Goal: Task Accomplishment & Management: Use online tool/utility

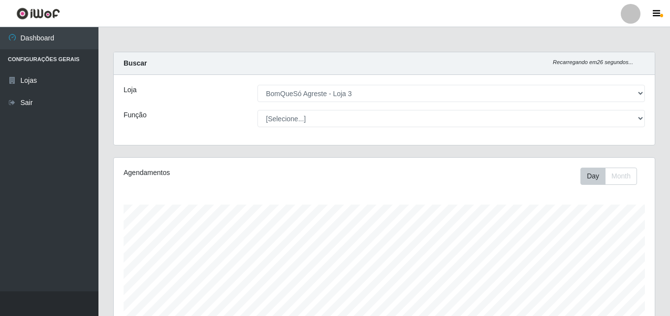
select select "215"
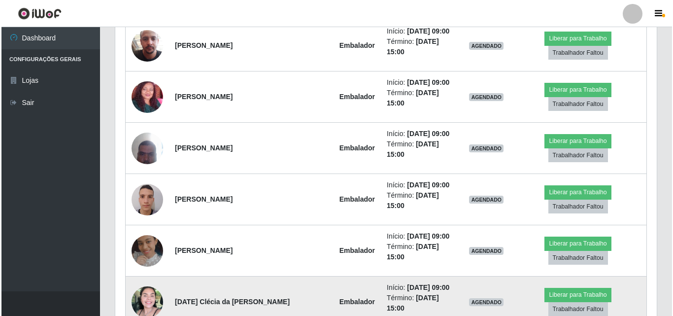
scroll to position [394, 0]
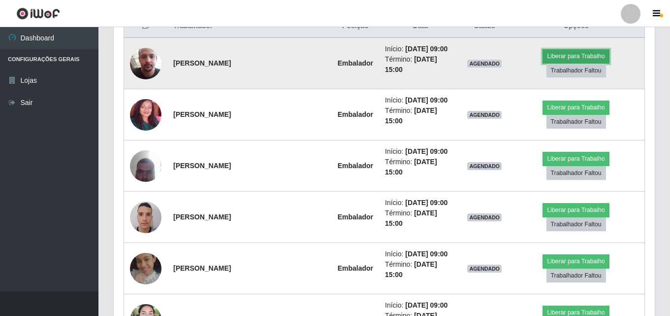
click at [543, 63] on button "Liberar para Trabalho" at bounding box center [576, 56] width 66 height 14
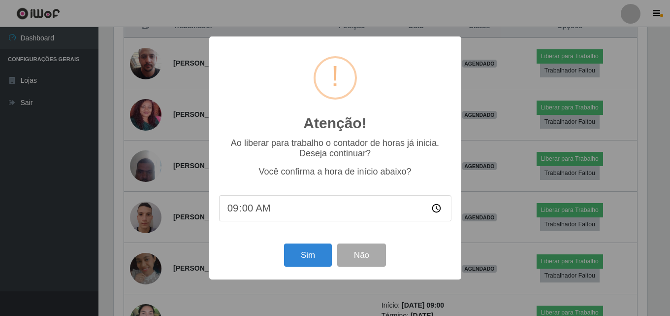
scroll to position [204, 536]
click at [305, 247] on button "Sim" at bounding box center [309, 254] width 48 height 23
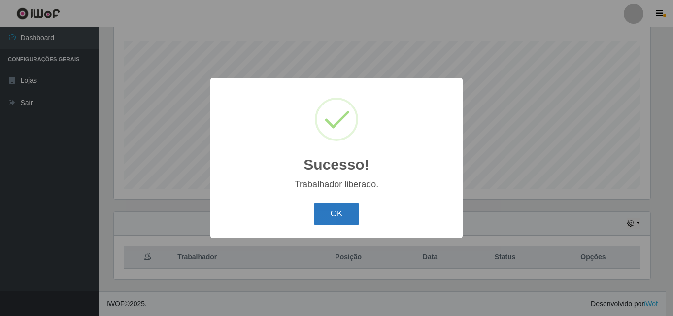
click at [346, 212] on button "OK" at bounding box center [337, 213] width 46 height 23
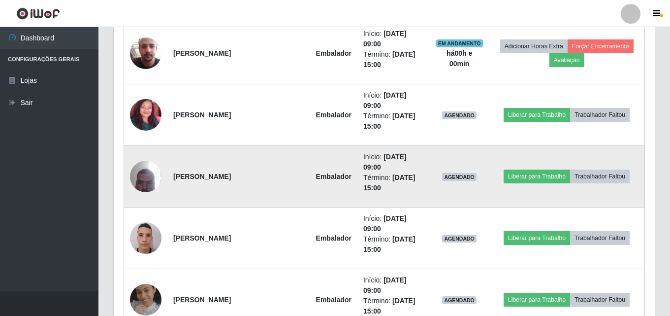
scroll to position [458, 0]
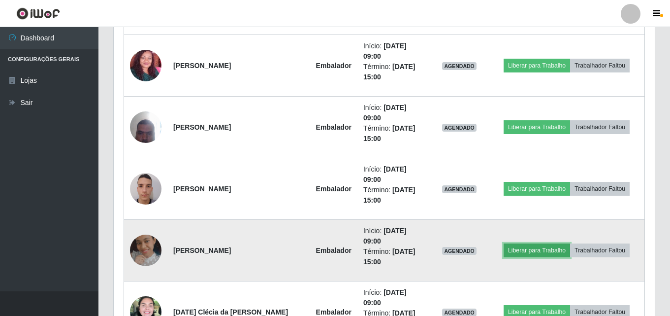
click at [528, 246] on button "Liberar para Trabalho" at bounding box center [537, 250] width 66 height 14
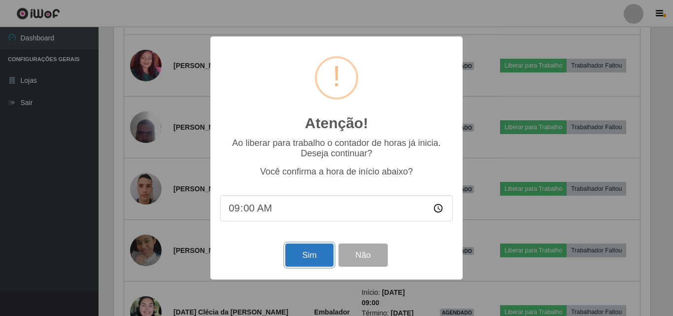
click at [314, 255] on button "Sim" at bounding box center [309, 254] width 48 height 23
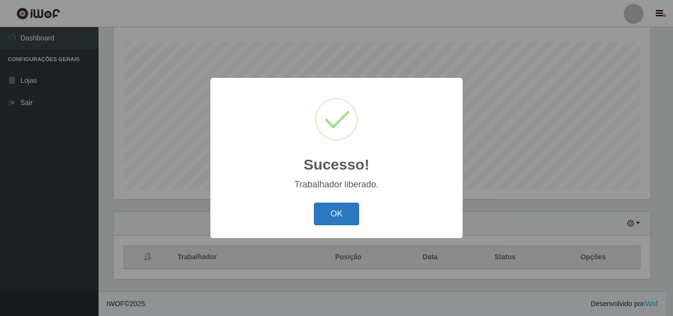
click at [338, 215] on button "OK" at bounding box center [337, 213] width 46 height 23
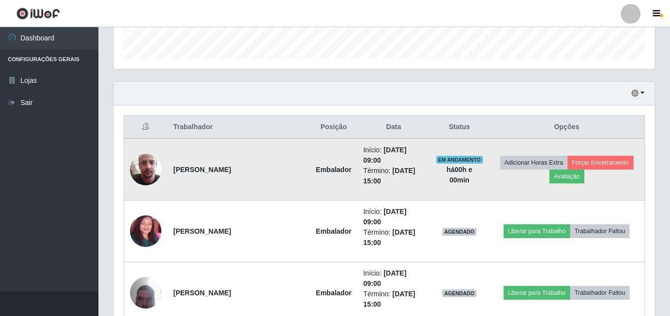
scroll to position [311, 0]
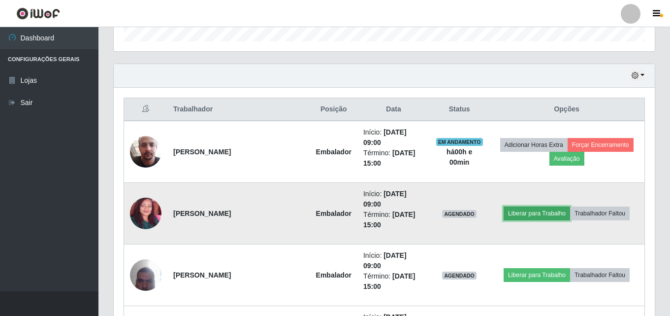
click at [511, 214] on button "Liberar para Trabalho" at bounding box center [537, 213] width 66 height 14
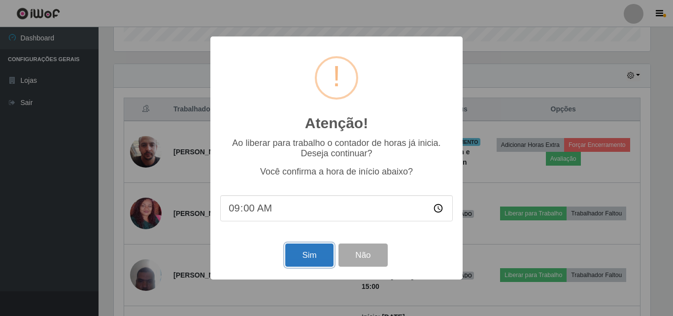
click at [296, 253] on button "Sim" at bounding box center [309, 254] width 48 height 23
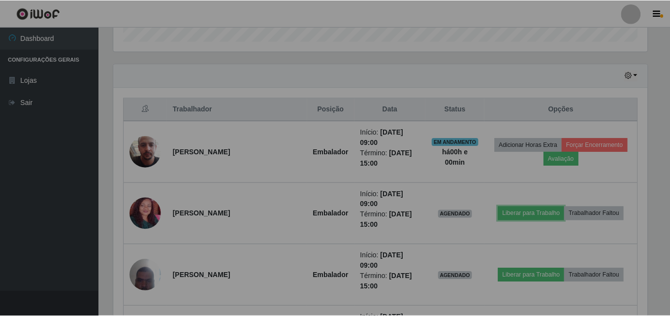
scroll to position [0, 0]
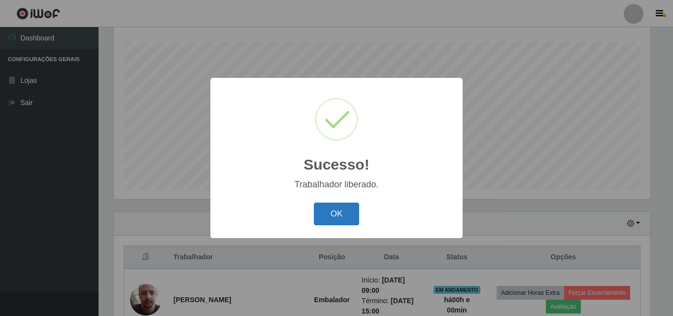
click at [325, 210] on button "OK" at bounding box center [337, 213] width 46 height 23
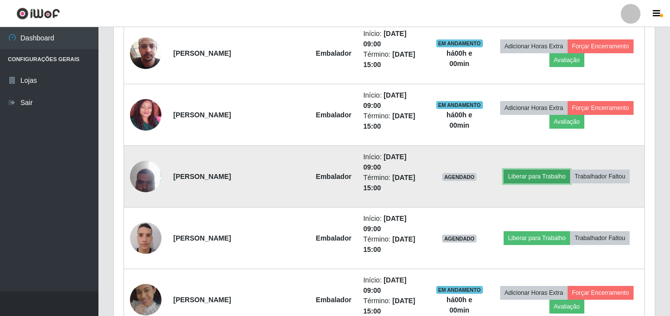
click at [531, 173] on button "Liberar para Trabalho" at bounding box center [537, 176] width 66 height 14
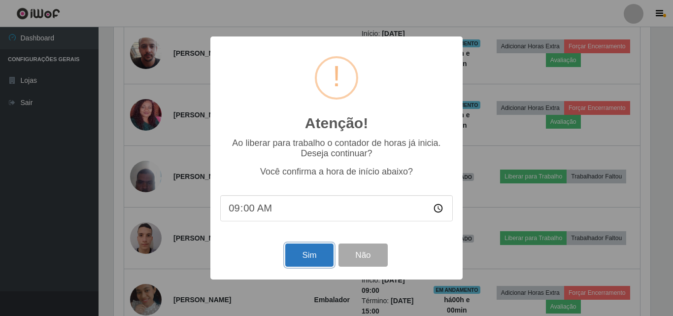
click at [302, 259] on button "Sim" at bounding box center [309, 254] width 48 height 23
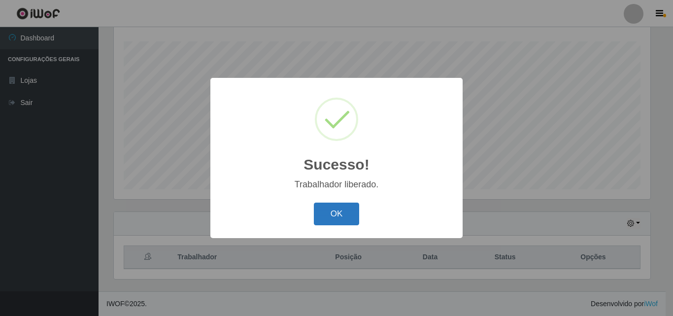
click at [321, 211] on button "OK" at bounding box center [337, 213] width 46 height 23
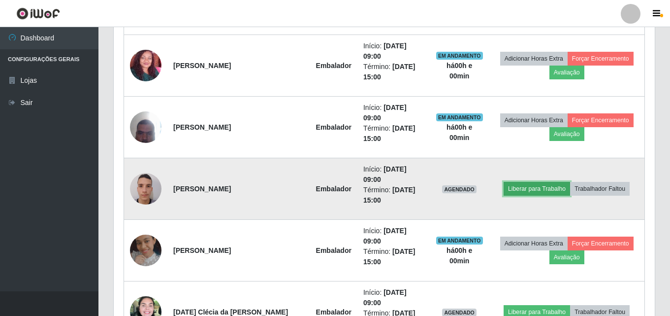
click at [516, 183] on button "Liberar para Trabalho" at bounding box center [537, 189] width 66 height 14
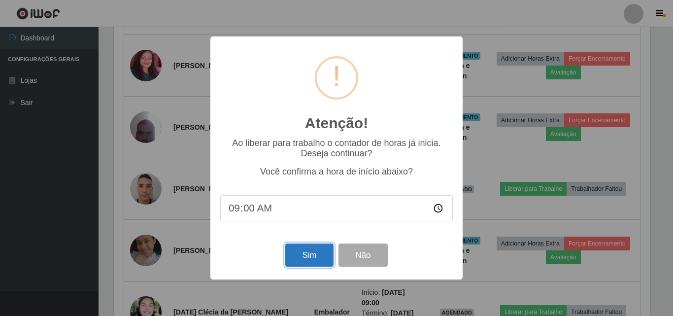
click at [293, 253] on button "Sim" at bounding box center [309, 254] width 48 height 23
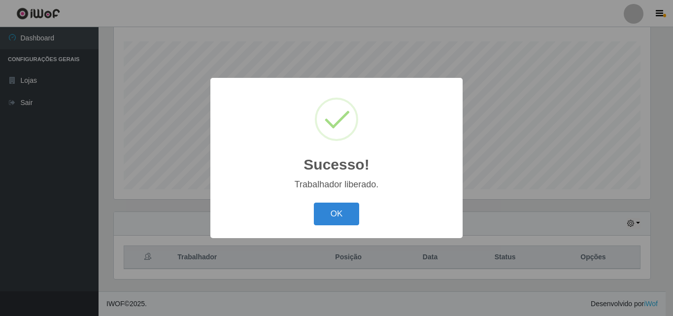
click at [346, 209] on button "OK" at bounding box center [337, 213] width 46 height 23
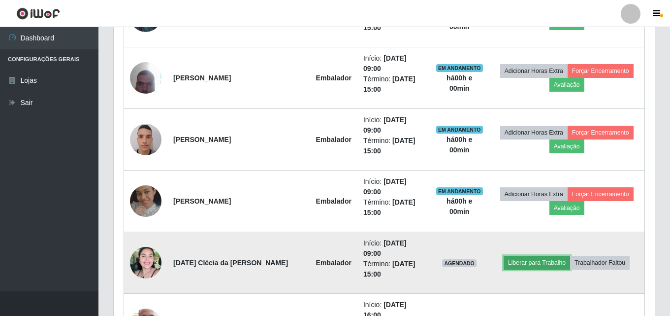
click at [519, 261] on button "Liberar para Trabalho" at bounding box center [537, 263] width 66 height 14
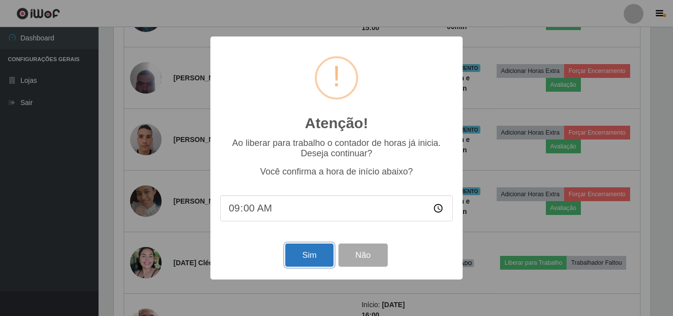
click at [307, 253] on button "Sim" at bounding box center [309, 254] width 48 height 23
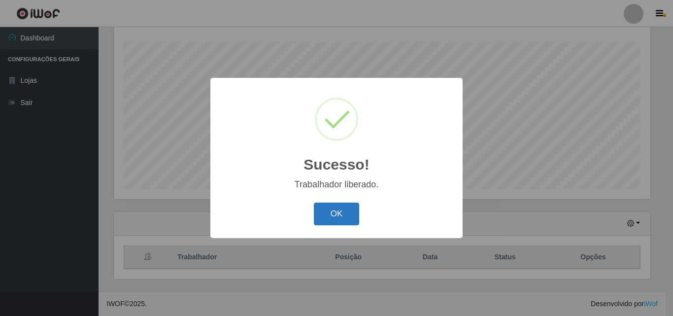
click at [342, 212] on button "OK" at bounding box center [337, 213] width 46 height 23
